Goal: Information Seeking & Learning: Check status

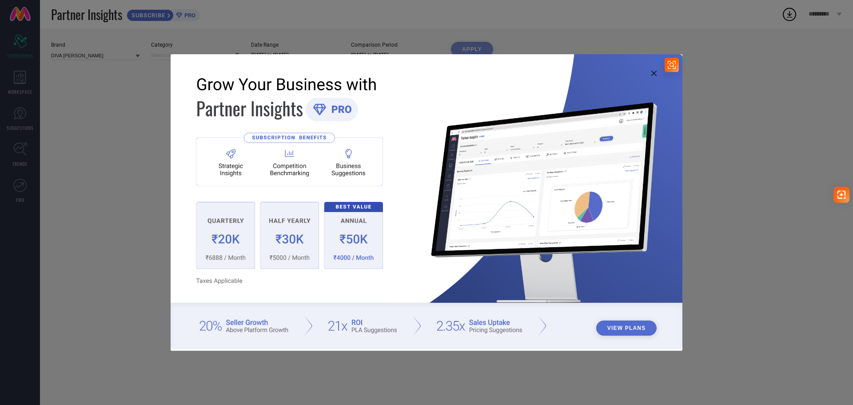
type input "All"
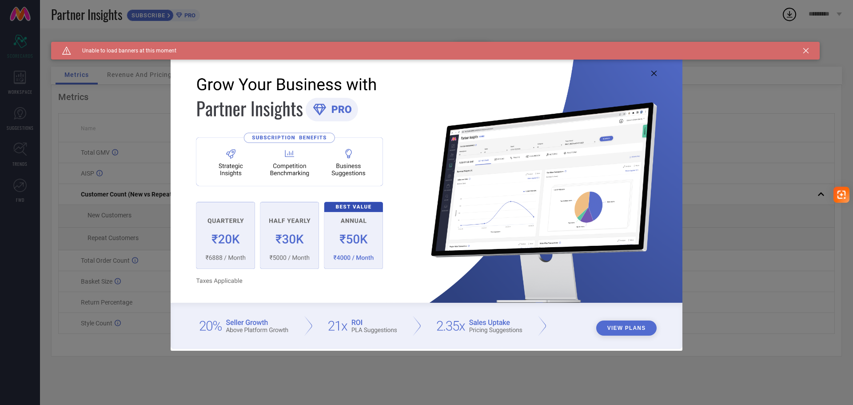
click at [803, 52] on icon at bounding box center [805, 50] width 5 height 5
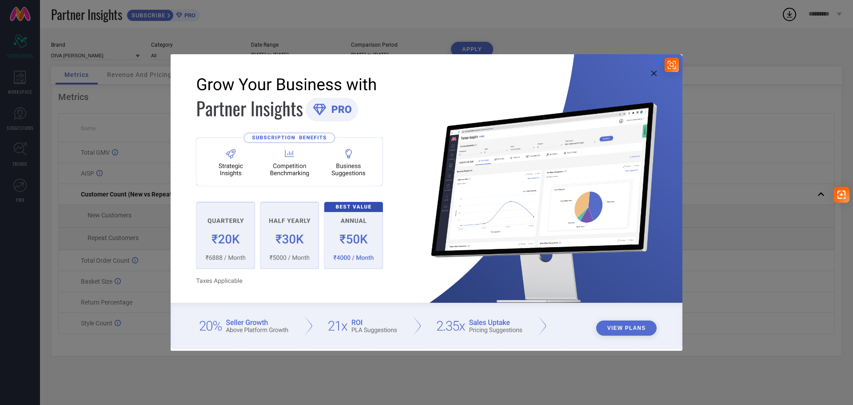
click at [654, 73] on icon at bounding box center [653, 73] width 5 height 5
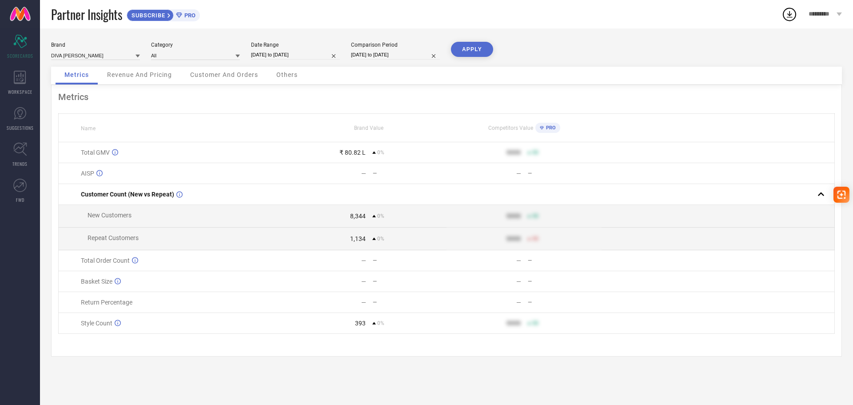
click at [272, 51] on input "[DATE] to [DATE]" at bounding box center [295, 54] width 89 height 9
select select "5"
select select "2025"
select select "6"
select select "2025"
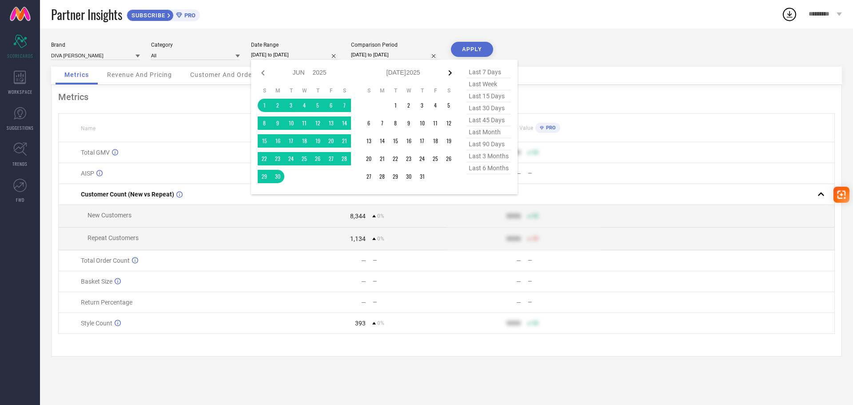
click at [451, 70] on icon at bounding box center [450, 73] width 11 height 11
select select "6"
select select "2025"
select select "7"
select select "2025"
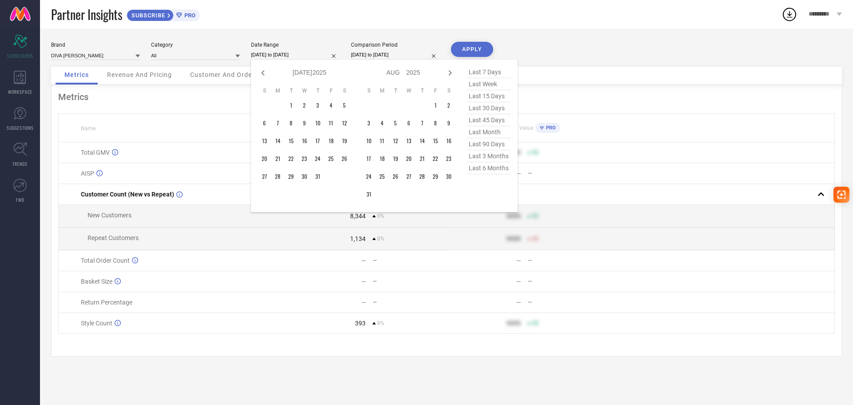
click at [451, 70] on icon at bounding box center [450, 73] width 11 height 11
select select "7"
select select "2025"
select select "8"
select select "2025"
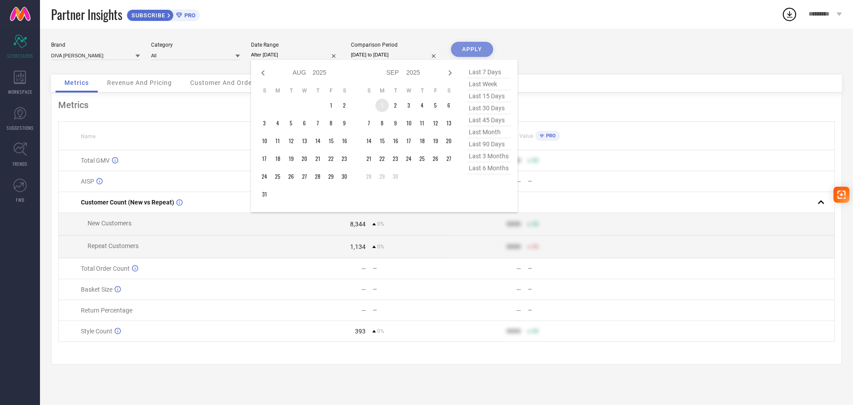
click at [378, 103] on td "1" at bounding box center [382, 105] width 13 height 13
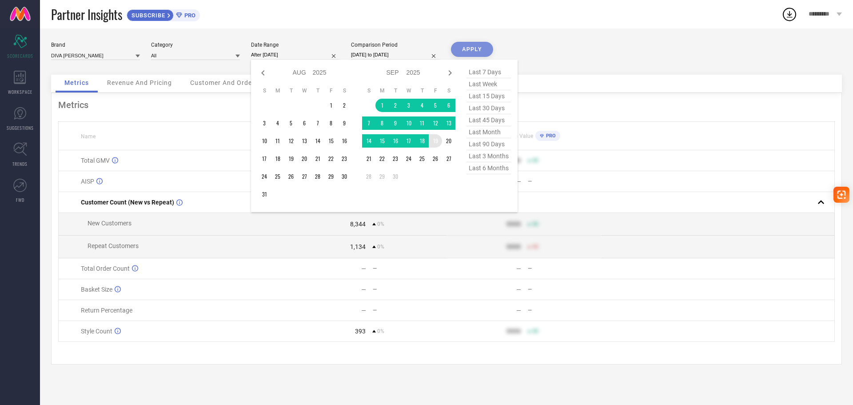
type input "[DATE] to [DATE]"
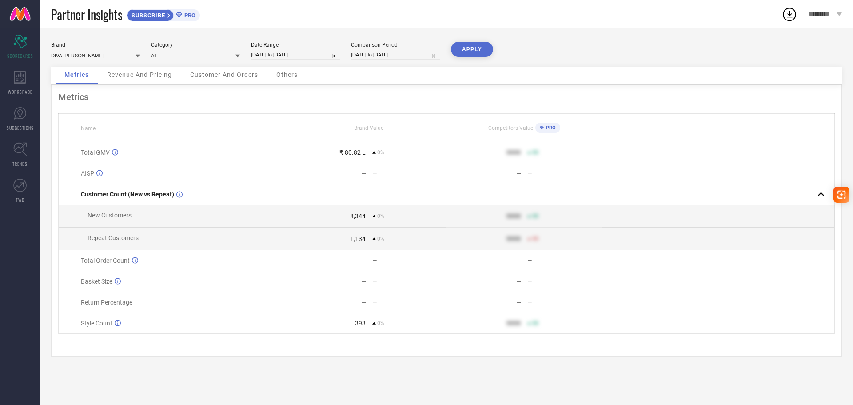
click at [475, 48] on button "APPLY" at bounding box center [472, 49] width 42 height 15
click at [211, 54] on input at bounding box center [195, 55] width 89 height 9
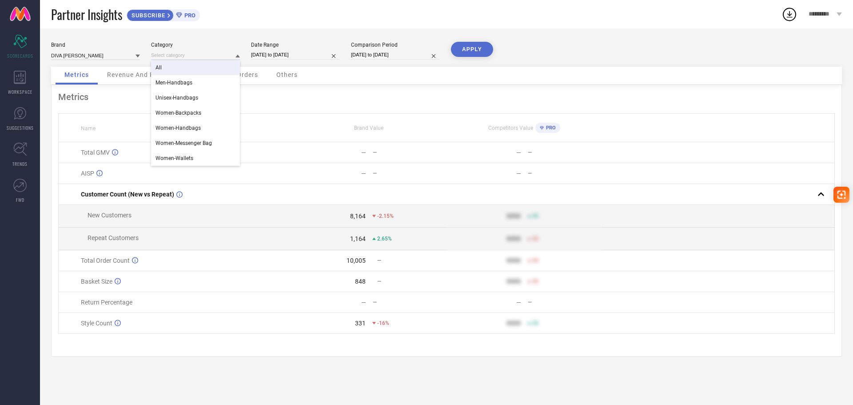
click at [187, 72] on div "All" at bounding box center [195, 67] width 89 height 15
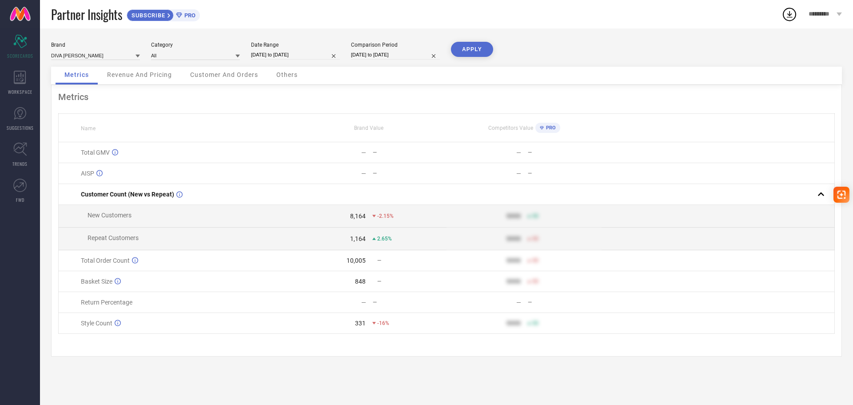
click at [490, 48] on button "APPLY" at bounding box center [472, 49] width 42 height 15
click at [263, 57] on input "[DATE] to [DATE]" at bounding box center [295, 54] width 89 height 9
select select "8"
select select "2025"
select select "9"
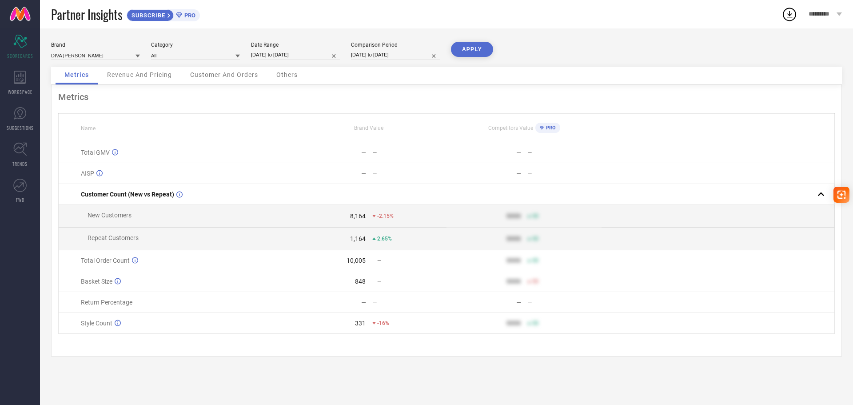
select select "2025"
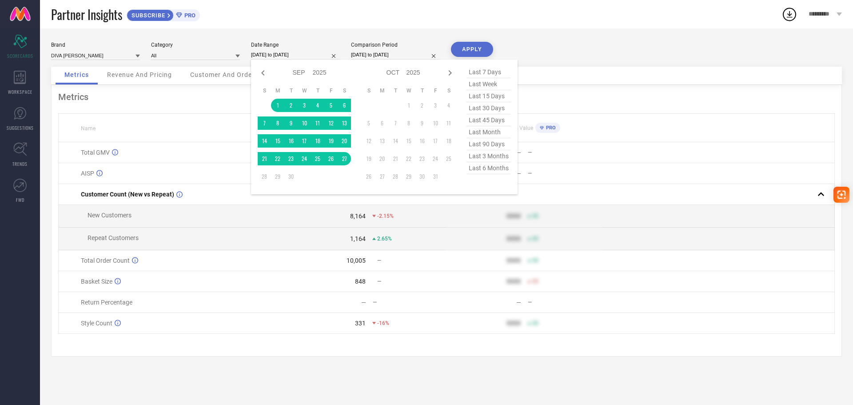
click at [252, 71] on div "Jan Feb Mar Apr May Jun [DATE] Aug Sep Oct Nov [DATE] 2016 2017 2018 2019 2020 …" at bounding box center [384, 127] width 267 height 135
click at [257, 71] on div "Jan Feb Mar Apr May Jun [DATE] Aug Sep Oct Nov [DATE] 2016 2017 2018 2019 2020 …" at bounding box center [384, 127] width 267 height 135
click at [263, 74] on icon at bounding box center [262, 72] width 3 height 5
select select "7"
select select "2025"
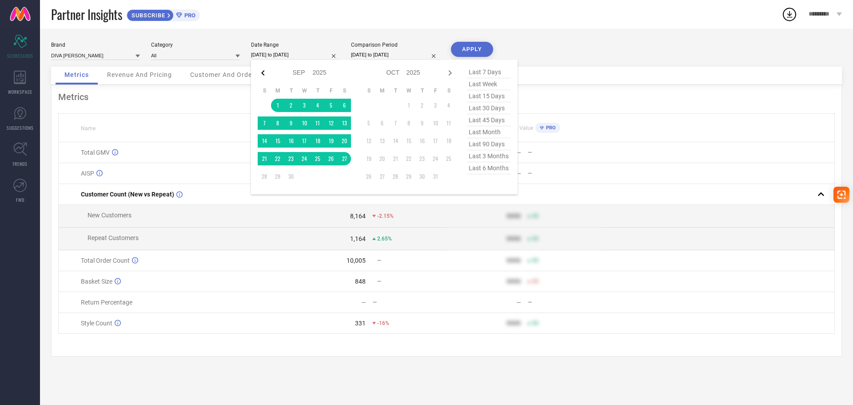
select select "8"
select select "2025"
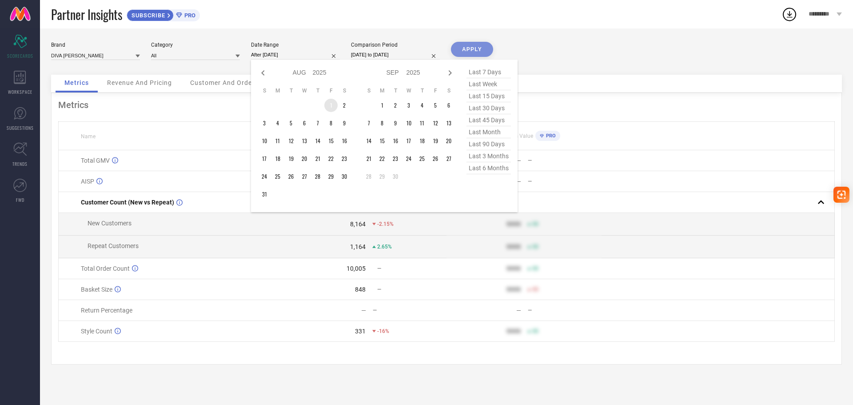
click at [332, 103] on td "1" at bounding box center [330, 105] width 13 height 13
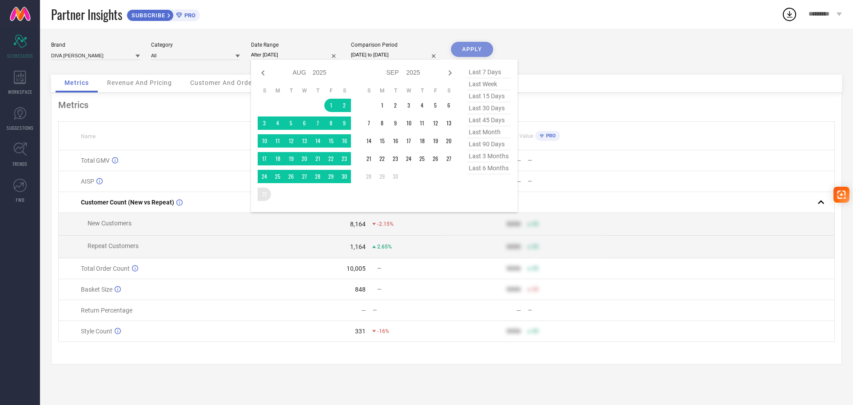
type input "[DATE] to [DATE]"
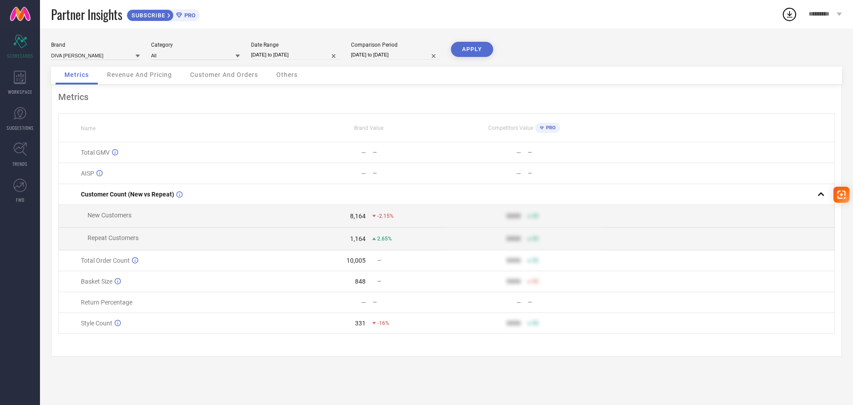
click at [483, 49] on button "APPLY" at bounding box center [472, 49] width 42 height 15
click at [153, 74] on span "Revenue And Pricing" at bounding box center [139, 74] width 65 height 7
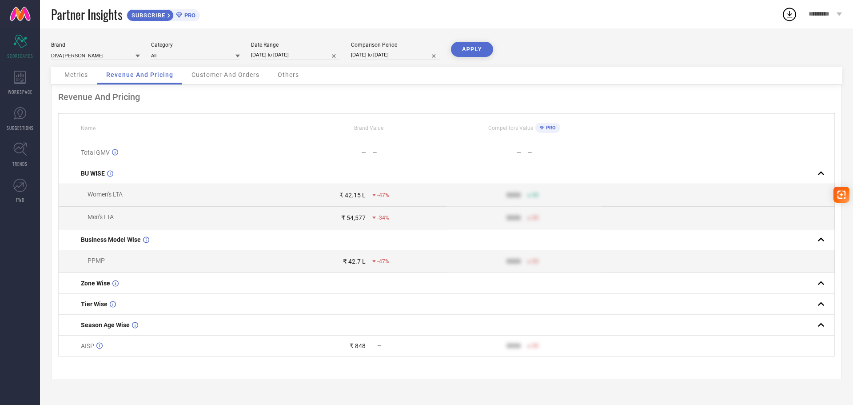
click at [229, 79] on div "Customer And Orders" at bounding box center [226, 76] width 86 height 18
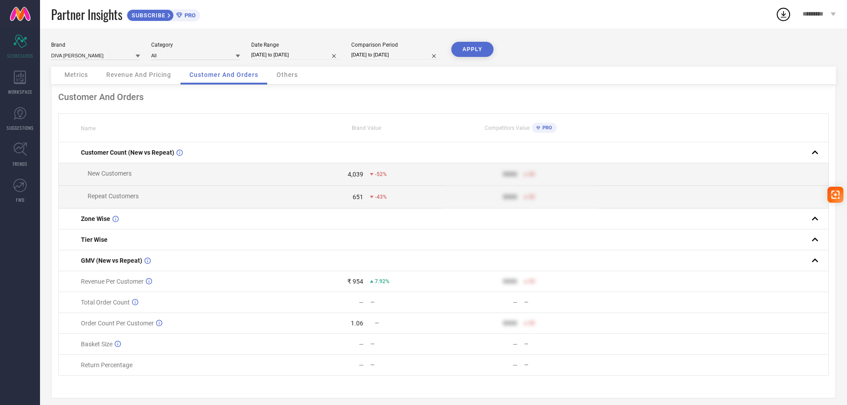
click at [283, 76] on span "Others" at bounding box center [286, 74] width 21 height 7
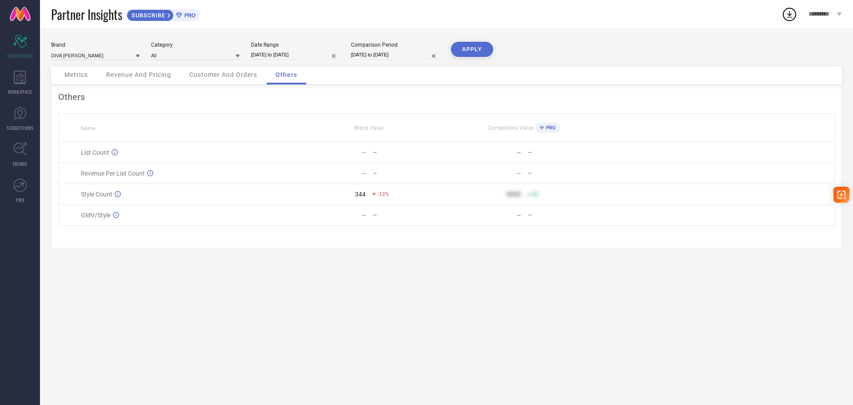
click at [80, 74] on span "Metrics" at bounding box center [76, 74] width 24 height 7
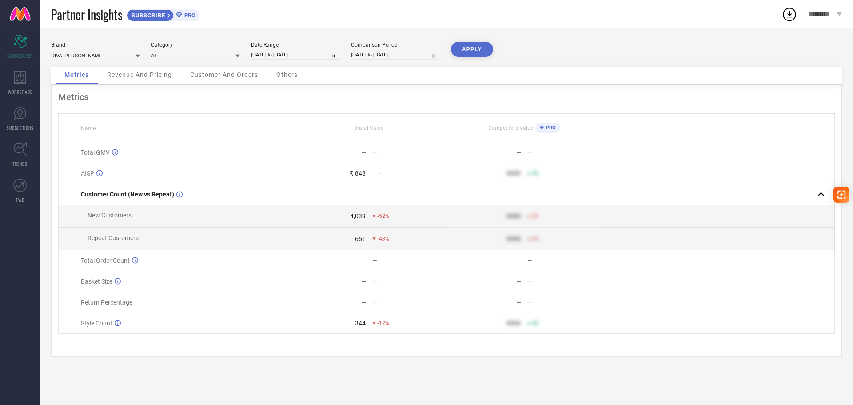
click at [264, 53] on input "[DATE] to [DATE]" at bounding box center [295, 54] width 89 height 9
select select "7"
select select "2025"
select select "8"
select select "2025"
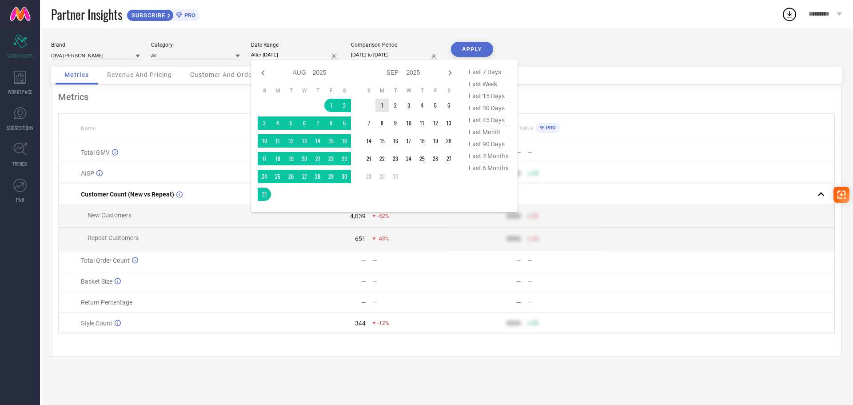
click at [383, 106] on td "1" at bounding box center [382, 105] width 13 height 13
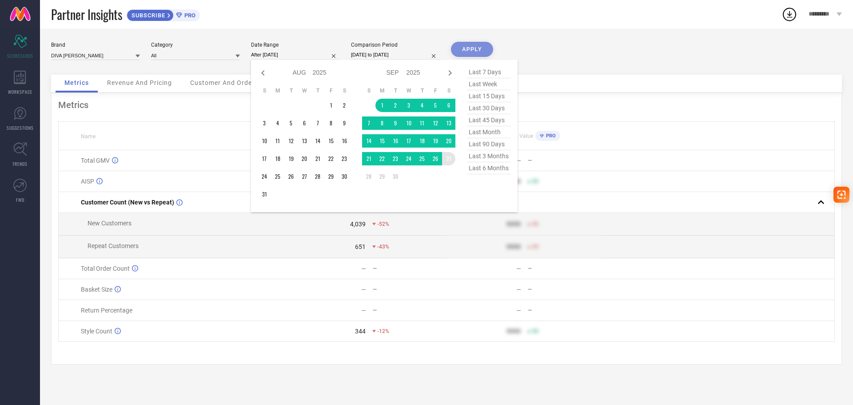
type input "[DATE] to [DATE]"
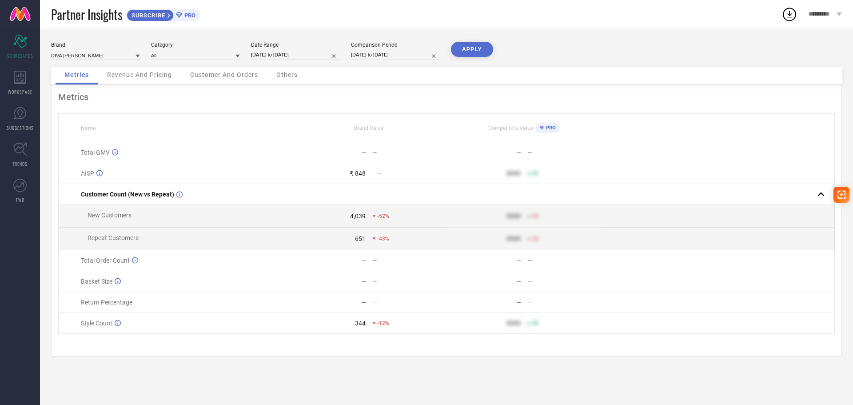
click at [473, 53] on button "APPLY" at bounding box center [472, 49] width 42 height 15
click at [134, 75] on span "Revenue And Pricing" at bounding box center [139, 74] width 65 height 7
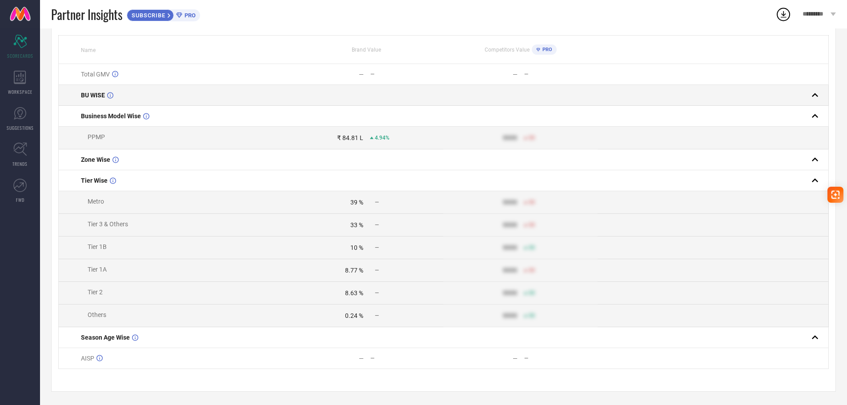
scroll to position [85, 0]
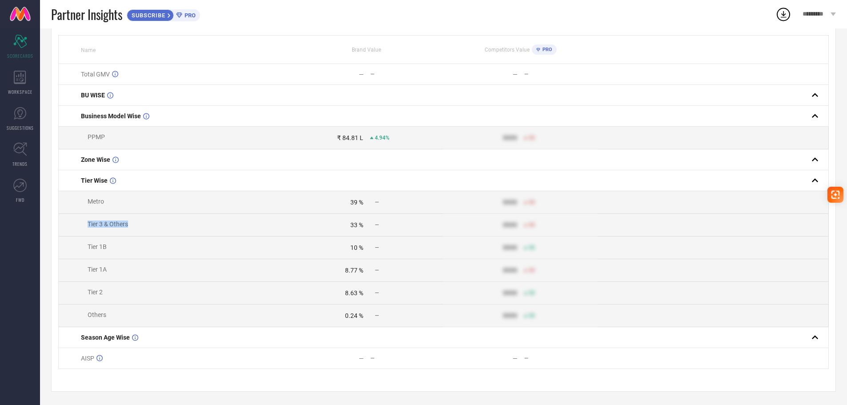
drag, startPoint x: 84, startPoint y: 220, endPoint x: 129, endPoint y: 221, distance: 45.3
click at [129, 221] on td "Tier 3 & Others" at bounding box center [174, 225] width 231 height 23
click at [95, 226] on td "Tier 3 & Others" at bounding box center [174, 225] width 231 height 23
drag, startPoint x: 86, startPoint y: 221, endPoint x: 102, endPoint y: 220, distance: 16.0
click at [102, 220] on span "Tier 3 & Others" at bounding box center [104, 223] width 47 height 7
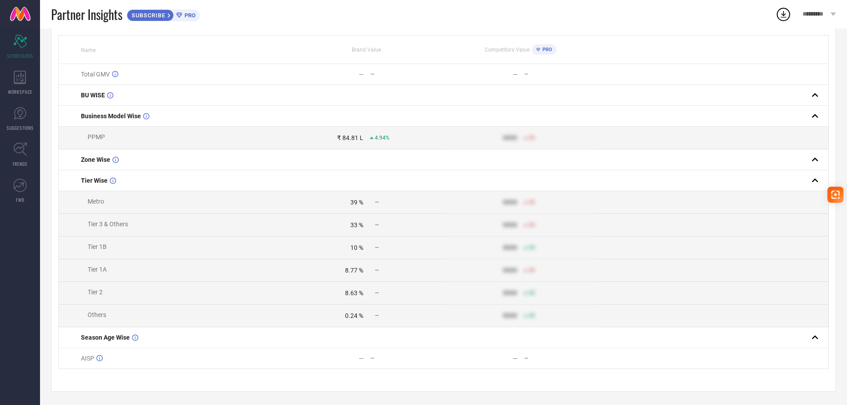
drag, startPoint x: 97, startPoint y: 220, endPoint x: 273, endPoint y: 250, distance: 178.5
click at [273, 250] on td "Tier 1B" at bounding box center [174, 247] width 231 height 23
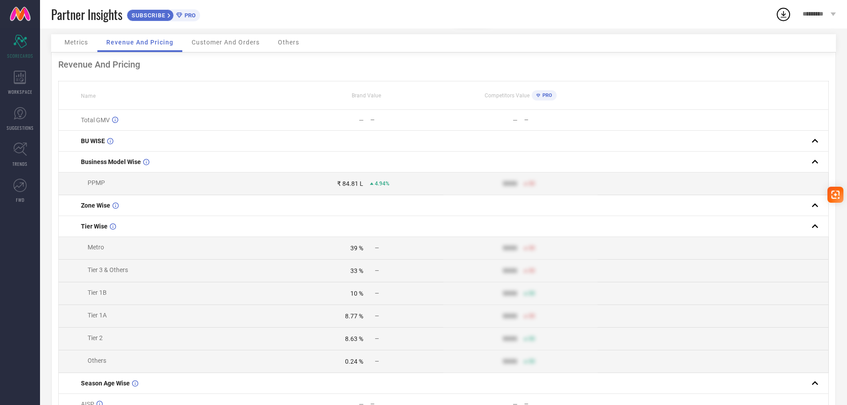
scroll to position [0, 0]
